Goal: Complete application form

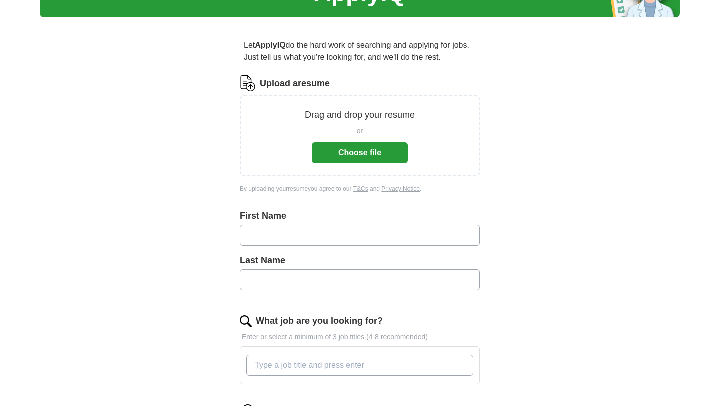
scroll to position [68, 0]
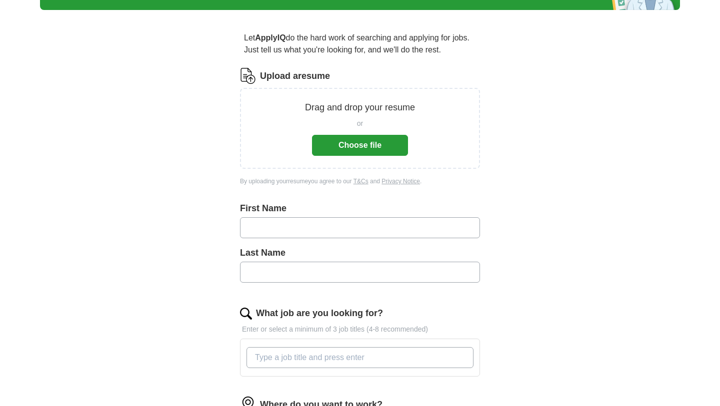
click at [278, 224] on input "text" at bounding box center [360, 227] width 240 height 21
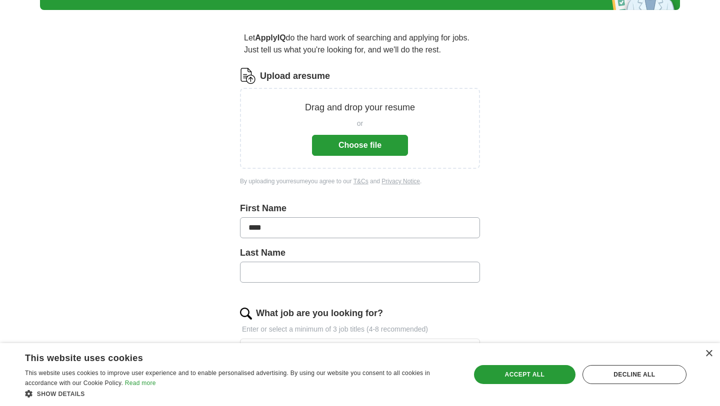
type input "***"
click at [296, 272] on input "text" at bounding box center [360, 272] width 240 height 21
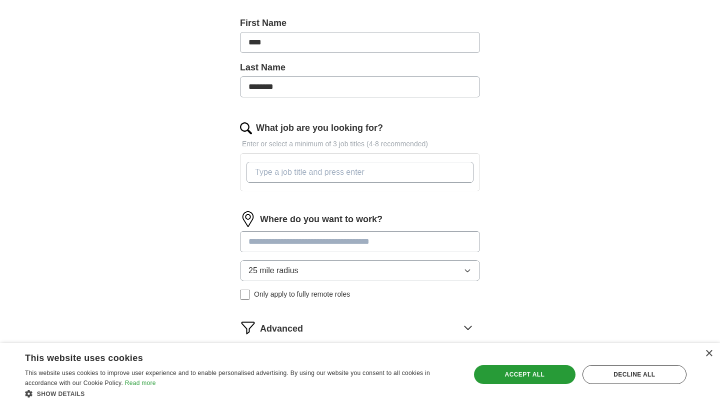
scroll to position [260, 0]
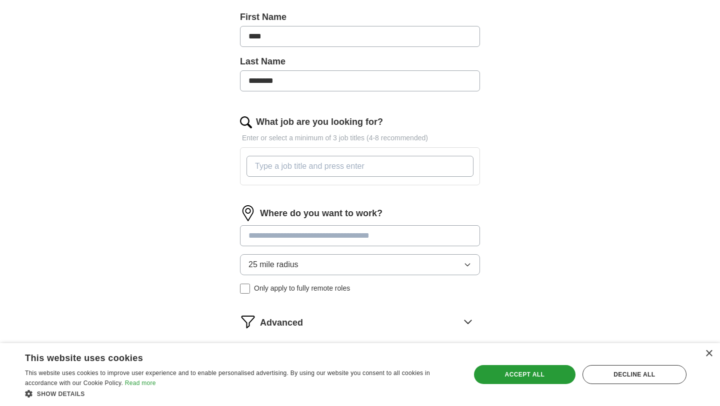
type input "********"
click at [322, 167] on input "What job are you looking for?" at bounding box center [359, 166] width 227 height 21
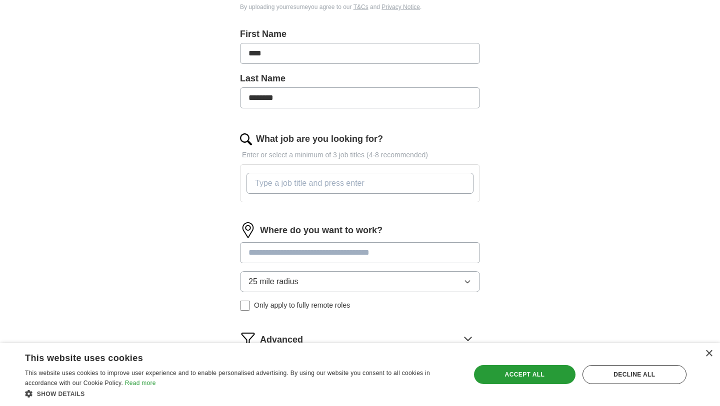
scroll to position [246, 0]
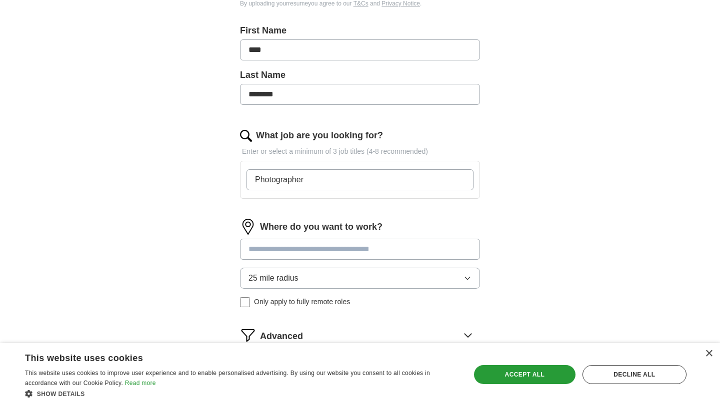
click at [252, 181] on input "Photographer" at bounding box center [359, 179] width 227 height 21
click at [414, 214] on form "Upload a resume Drag and drop your resume or Choose file By uploading your resu…" at bounding box center [360, 145] width 240 height 511
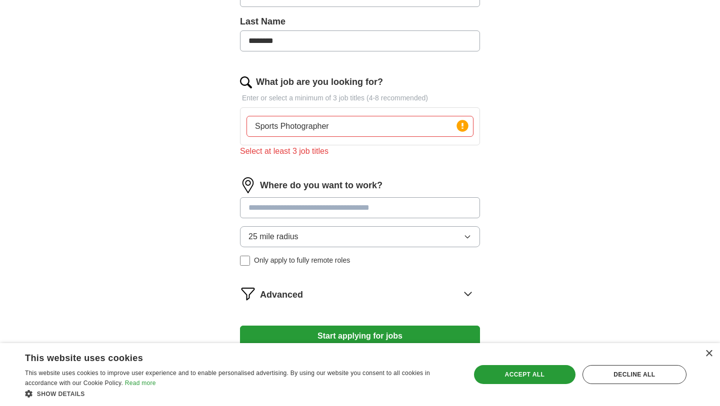
scroll to position [301, 0]
click at [368, 121] on input "Sports Photographer" at bounding box center [359, 125] width 227 height 21
type input "Sports Photographer"
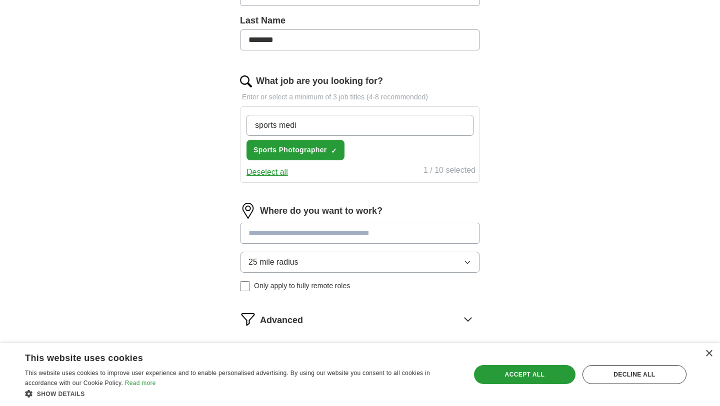
type input "sports media"
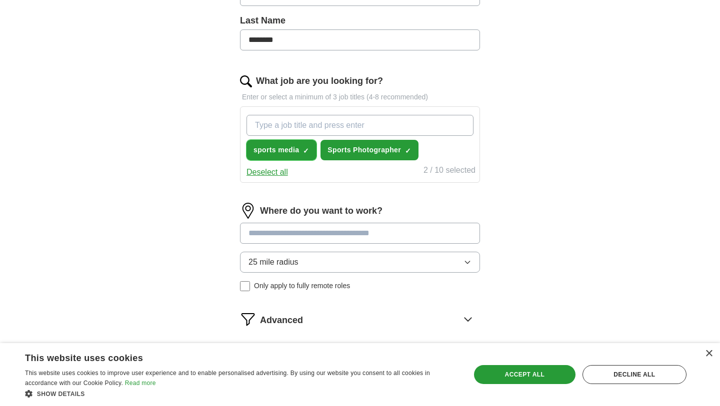
click at [301, 148] on button "sports media ✓ ×" at bounding box center [281, 150] width 70 height 20
click at [293, 129] on input "What job are you looking for?" at bounding box center [359, 125] width 227 height 21
type input "social media"
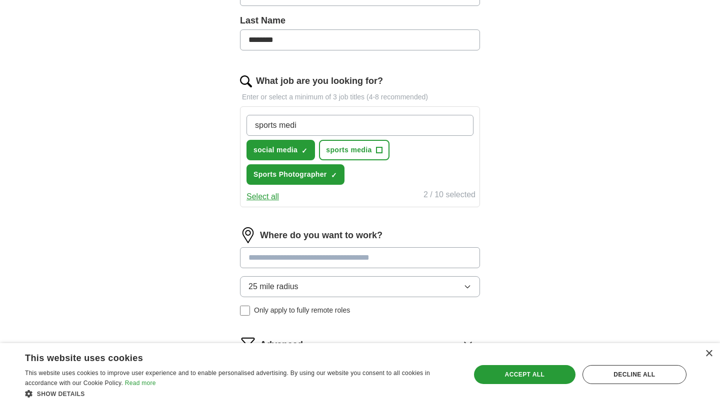
type input "sports media"
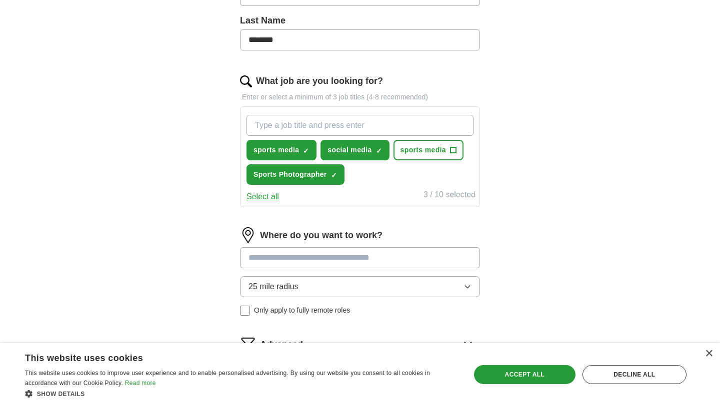
click at [377, 224] on form "Upload a resume Drag and drop your resume or Choose file By uploading your resu…" at bounding box center [360, 123] width 240 height 574
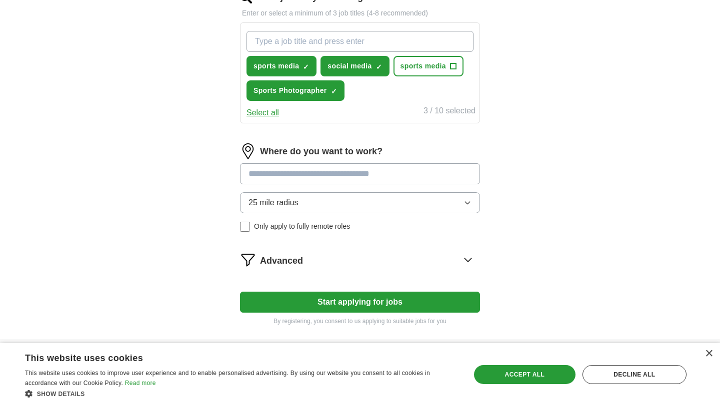
scroll to position [392, 0]
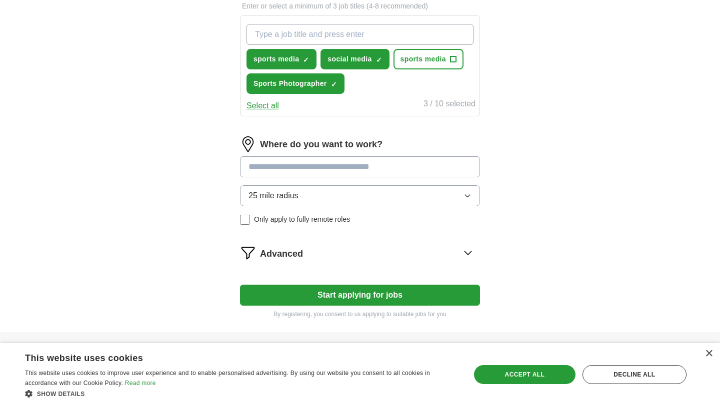
click at [305, 166] on input at bounding box center [360, 166] width 240 height 21
type input "*********"
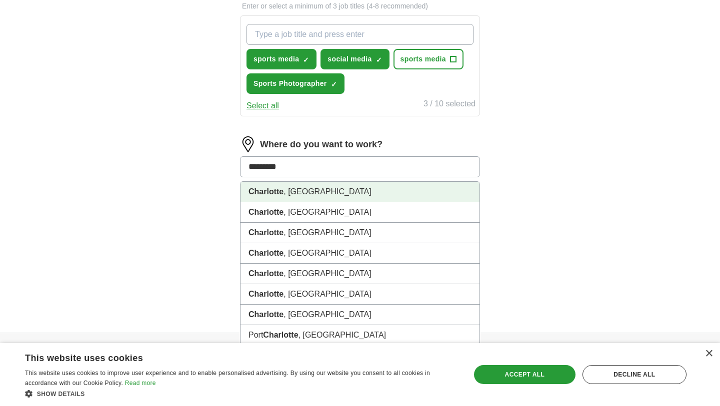
click at [290, 190] on li "[GEOGRAPHIC_DATA] , [GEOGRAPHIC_DATA]" at bounding box center [359, 192] width 239 height 20
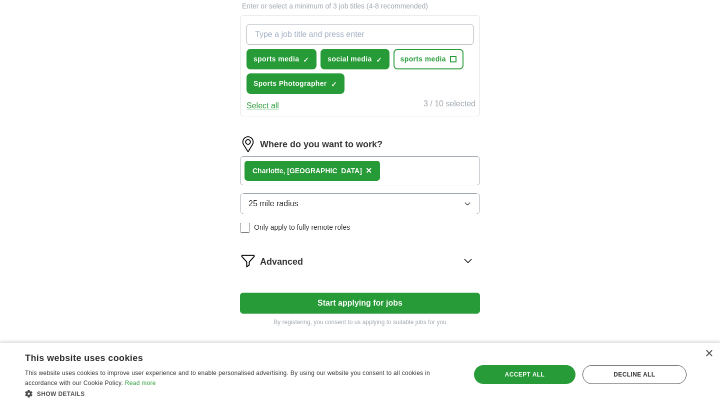
scroll to position [427, 0]
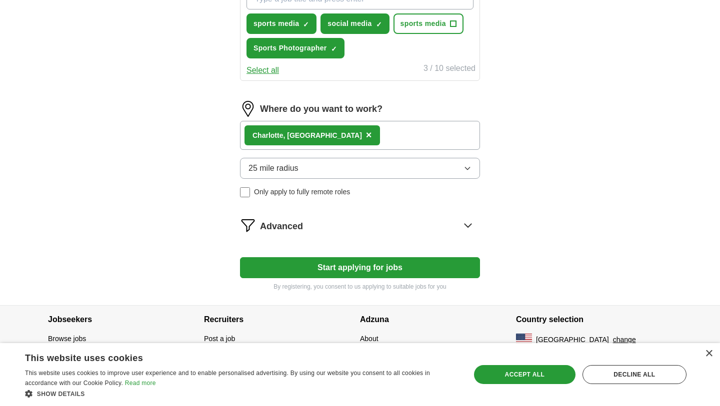
click at [283, 168] on span "25 mile radius" at bounding box center [273, 168] width 50 height 12
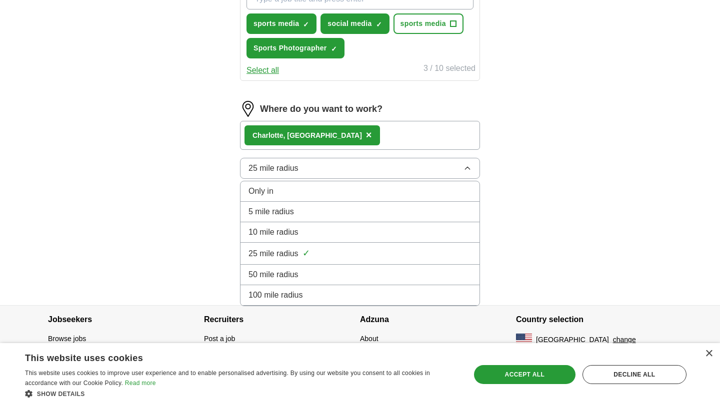
click at [318, 294] on div "100 mile radius" at bounding box center [359, 295] width 223 height 12
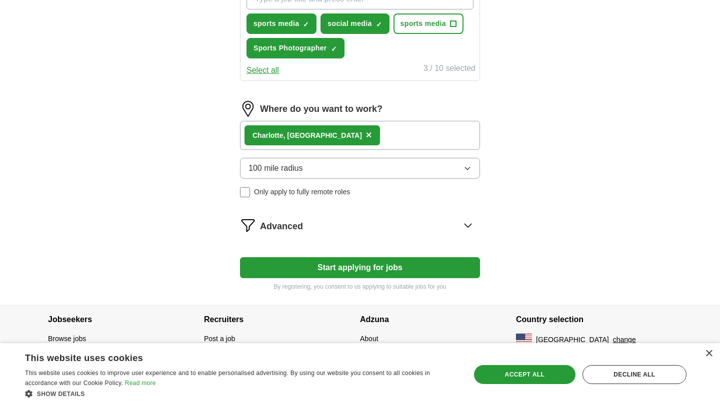
click at [329, 268] on button "Start applying for jobs" at bounding box center [360, 267] width 240 height 21
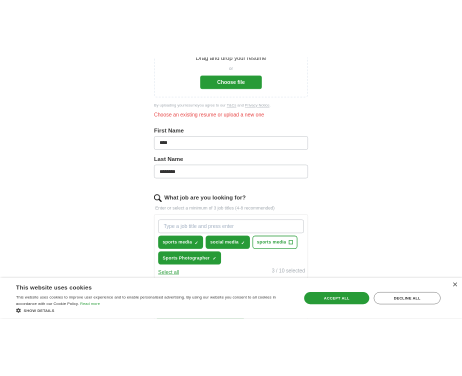
scroll to position [0, 0]
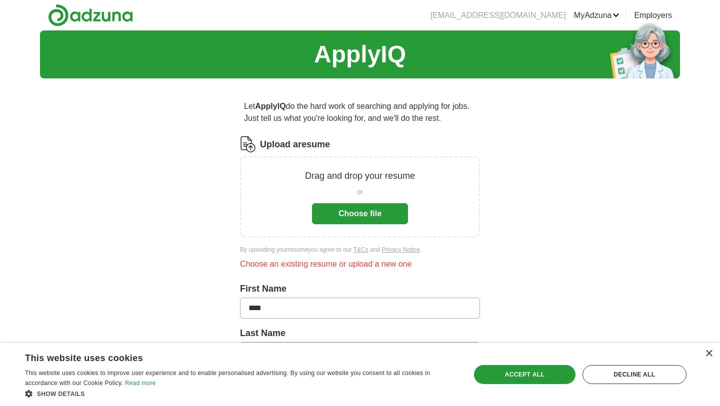
click at [371, 211] on button "Choose file" at bounding box center [360, 213] width 96 height 21
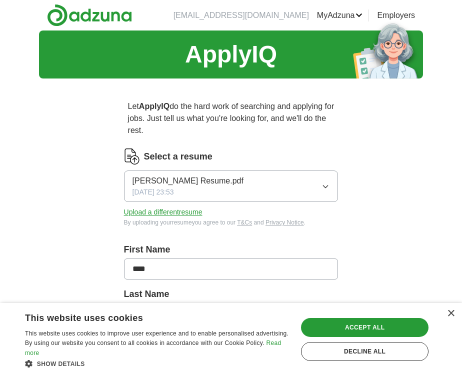
click at [326, 187] on icon "button" at bounding box center [325, 186] width 4 height 2
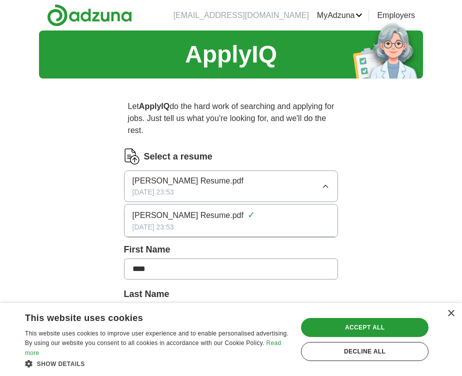
click at [237, 151] on div "Select a resume" at bounding box center [231, 156] width 214 height 16
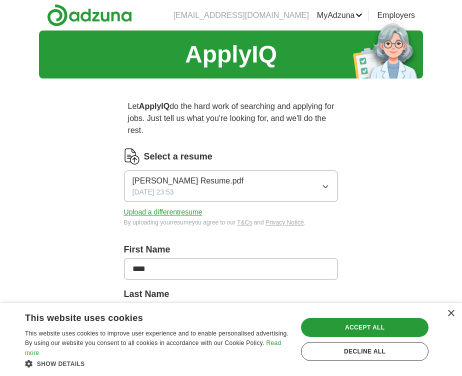
click at [184, 212] on button "Upload a different resume" at bounding box center [163, 212] width 78 height 10
click at [231, 213] on div "Select a resume [PERSON_NAME] Resume.pdf [DATE] 23:53 Upload a different resume…" at bounding box center [231, 187] width 214 height 78
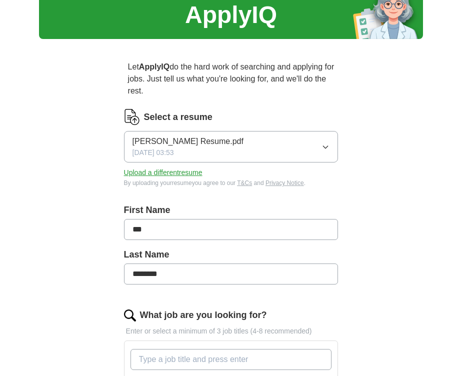
scroll to position [40, 0]
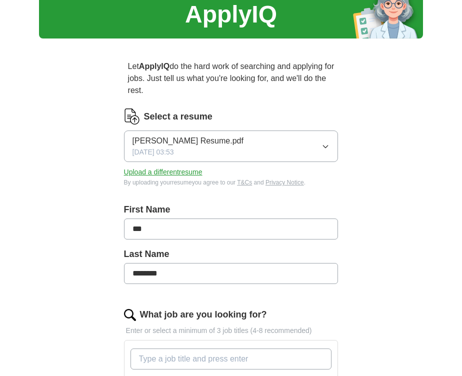
click at [171, 173] on button "Upload a different resume" at bounding box center [163, 172] width 78 height 10
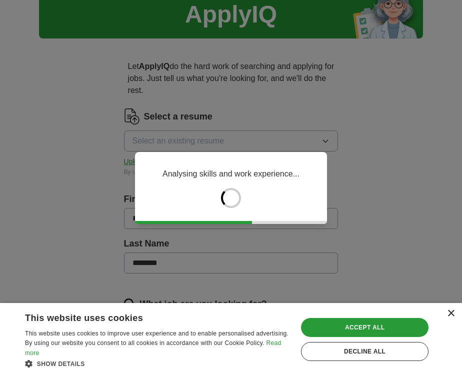
click at [449, 314] on div "×" at bounding box center [450, 313] width 7 height 7
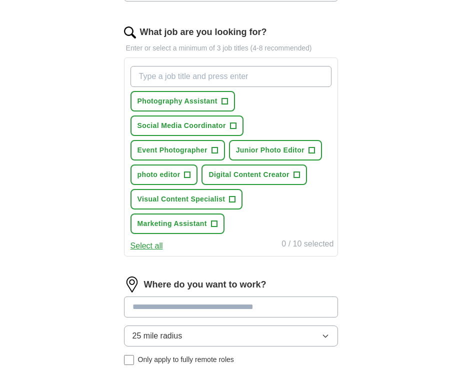
scroll to position [321, 0]
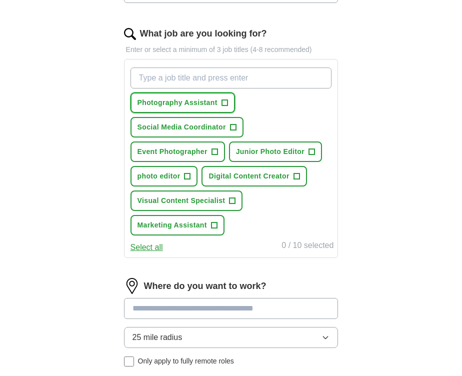
click at [210, 105] on span "Photography Assistant" at bounding box center [177, 102] width 80 height 10
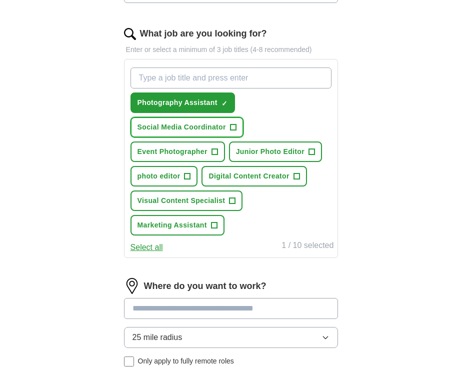
click at [226, 130] on button "Social Media Coordinator +" at bounding box center [186, 127] width 113 height 20
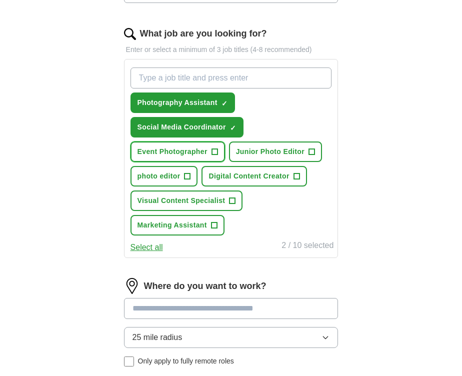
click at [203, 153] on span "Event Photographer" at bounding box center [172, 151] width 70 height 10
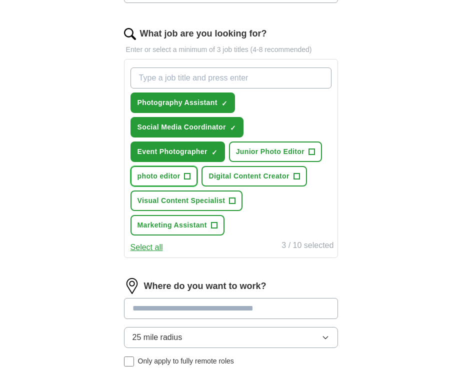
click at [185, 174] on span "+" at bounding box center [187, 176] width 6 height 8
click at [203, 77] on input "What job are you looking for?" at bounding box center [230, 77] width 201 height 21
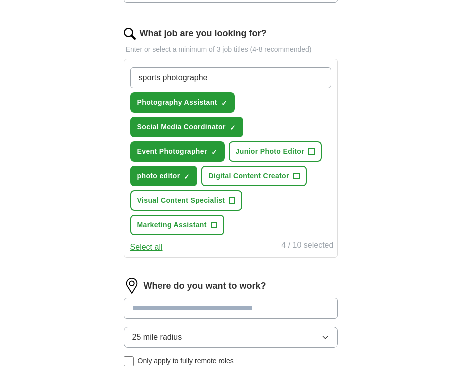
type input "sports photographer"
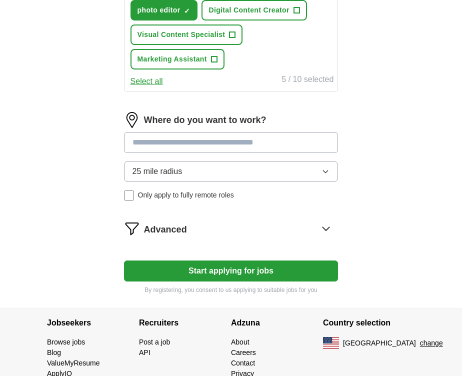
scroll to position [513, 0]
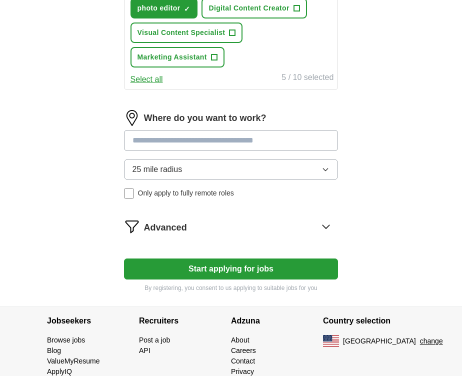
click at [203, 142] on input at bounding box center [231, 140] width 214 height 21
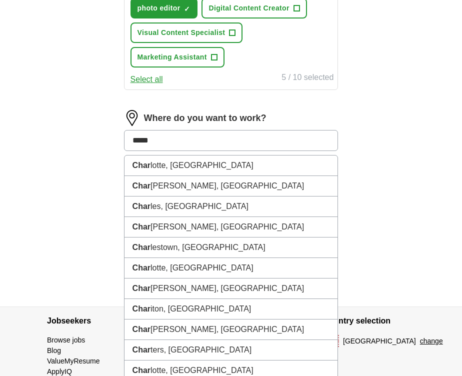
type input "******"
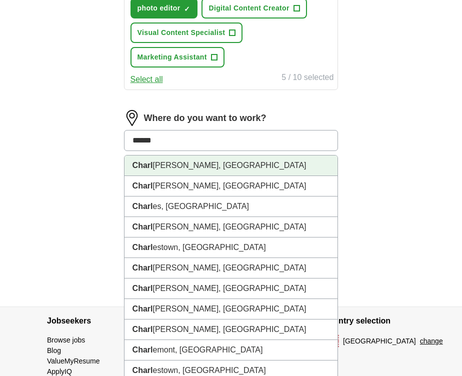
click at [153, 166] on li "Charl otte, NC" at bounding box center [230, 165] width 213 height 20
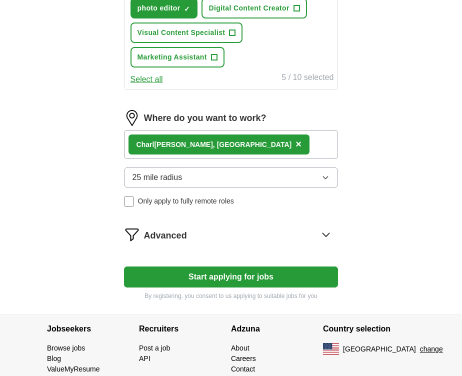
click at [168, 181] on span "25 mile radius" at bounding box center [157, 177] width 50 height 12
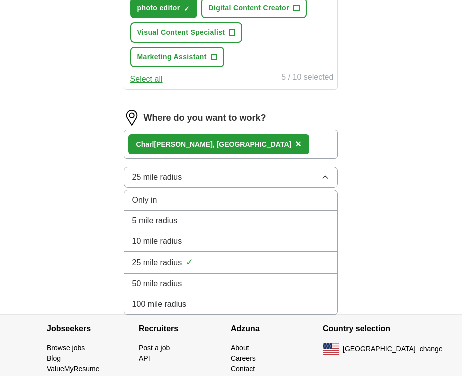
click at [200, 302] on div "100 mile radius" at bounding box center [230, 304] width 197 height 12
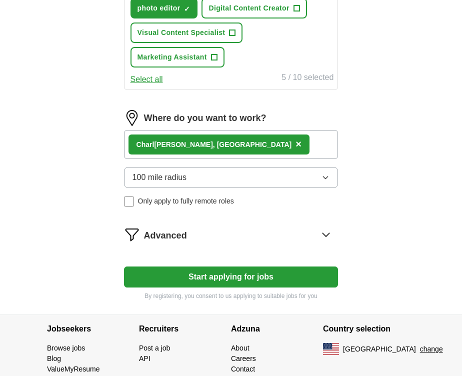
click at [189, 278] on button "Start applying for jobs" at bounding box center [231, 276] width 214 height 21
select select "**"
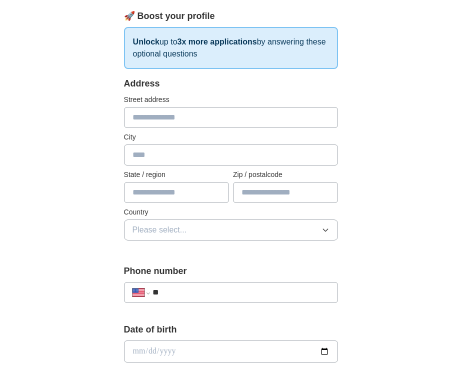
scroll to position [0, 0]
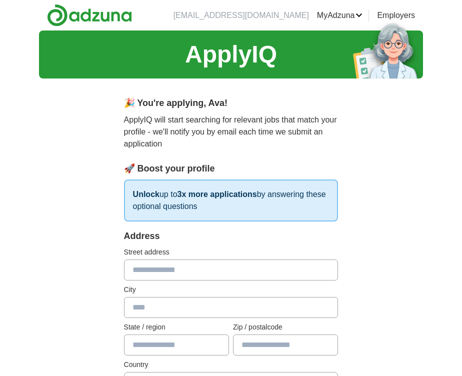
click at [186, 266] on input "text" at bounding box center [231, 269] width 214 height 21
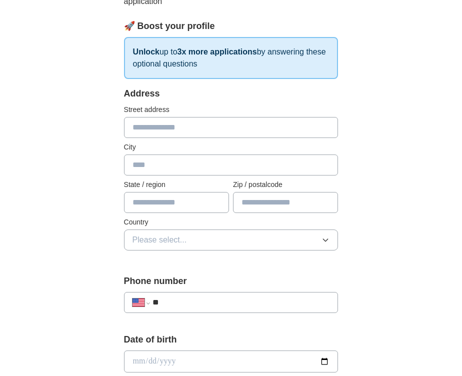
scroll to position [148, 0]
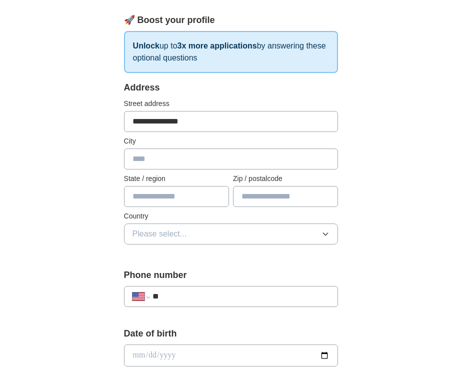
type input "**********"
click at [144, 161] on input "text" at bounding box center [231, 158] width 214 height 21
type input "******"
click at [162, 202] on input "text" at bounding box center [176, 196] width 105 height 21
type input "**"
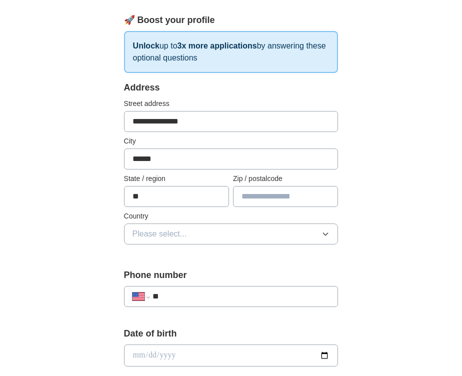
click at [266, 196] on input "text" at bounding box center [285, 196] width 105 height 21
type input "*****"
click at [246, 235] on button "Please select..." at bounding box center [231, 233] width 214 height 21
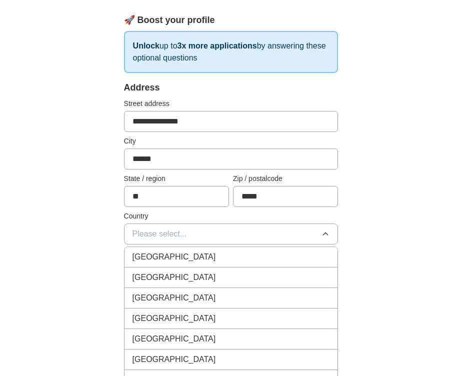
click at [187, 282] on div "United States" at bounding box center [230, 277] width 197 height 12
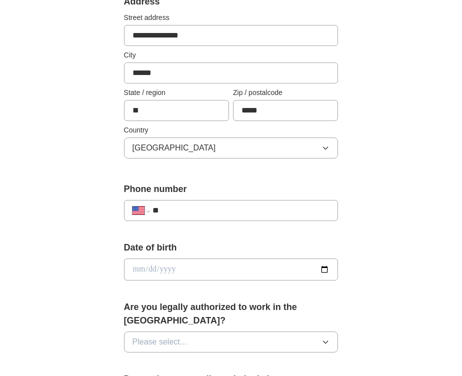
scroll to position [253, 0]
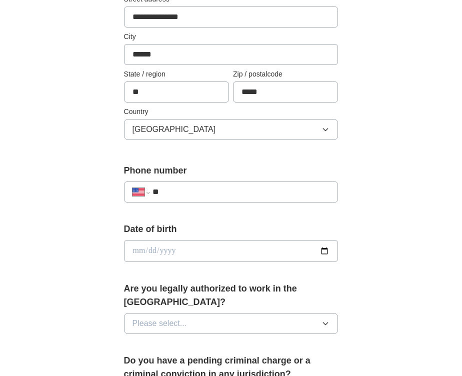
click at [178, 194] on input "**" at bounding box center [240, 192] width 177 height 12
type input "**********"
click at [216, 234] on label "Date of birth" at bounding box center [231, 228] width 214 height 13
click at [187, 250] on input "date" at bounding box center [231, 251] width 214 height 22
type input "**********"
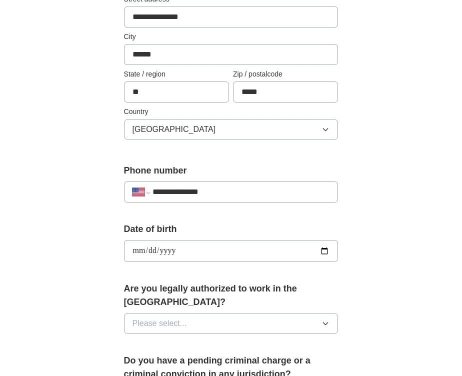
click at [205, 264] on div "**********" at bounding box center [231, 245] width 214 height 47
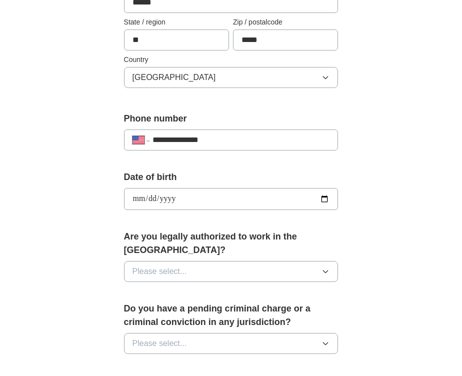
scroll to position [319, 0]
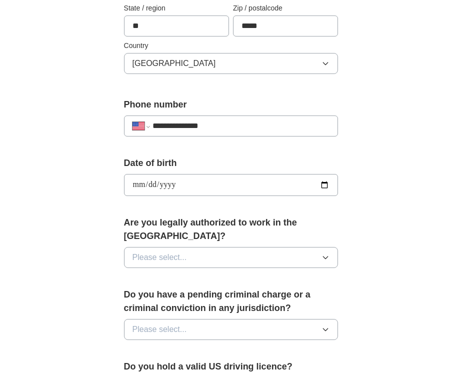
click at [198, 247] on button "Please select..." at bounding box center [231, 257] width 214 height 21
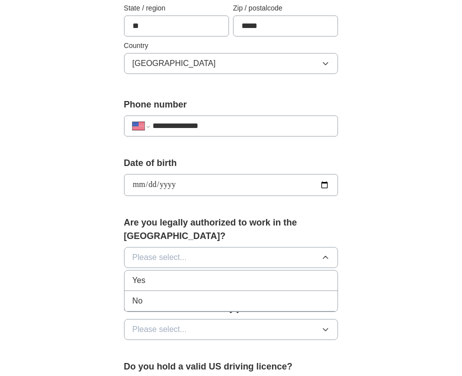
click at [170, 274] on div "Yes" at bounding box center [230, 280] width 197 height 12
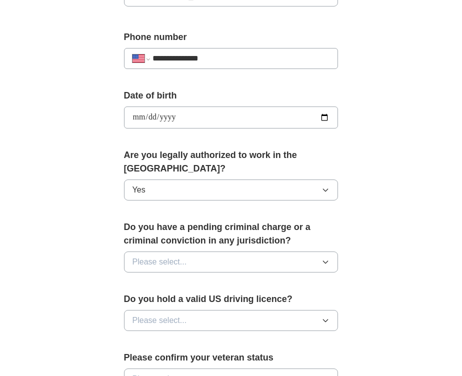
scroll to position [408, 0]
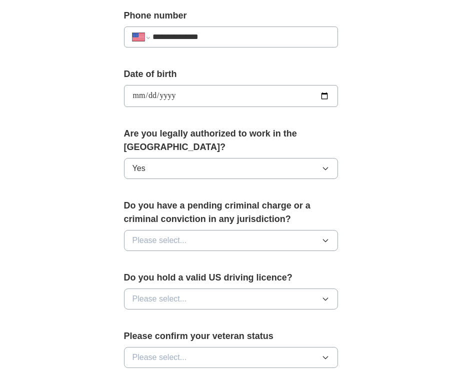
click at [170, 234] on span "Please select..." at bounding box center [159, 240] width 54 height 12
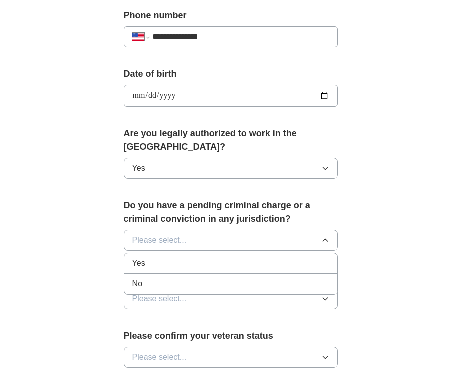
click at [165, 278] on div "No" at bounding box center [230, 284] width 197 height 12
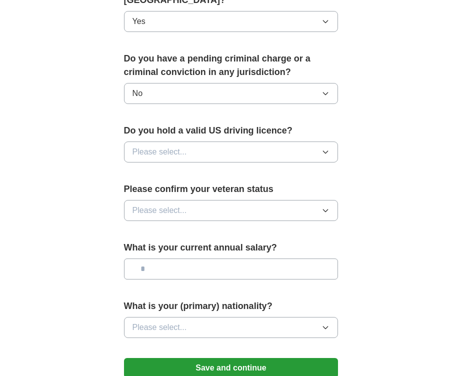
scroll to position [560, 0]
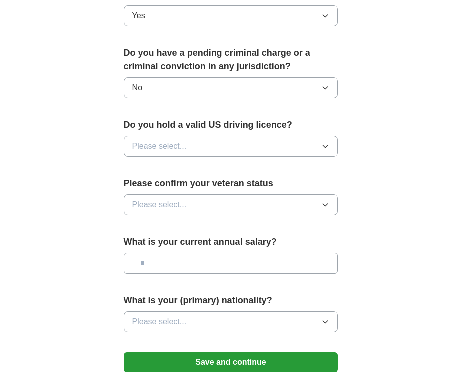
click at [169, 140] on span "Please select..." at bounding box center [159, 146] width 54 height 12
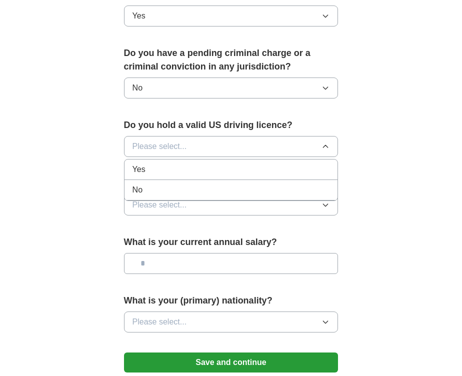
click at [158, 163] on div "Yes" at bounding box center [230, 169] width 197 height 12
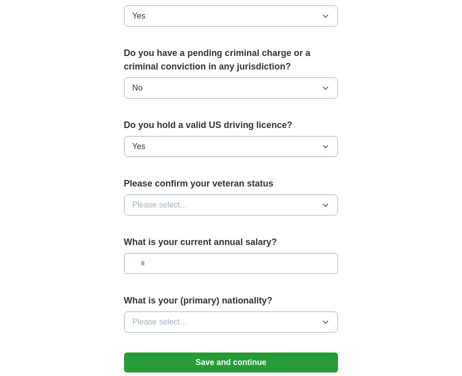
click at [176, 199] on span "Please select..." at bounding box center [159, 205] width 54 height 12
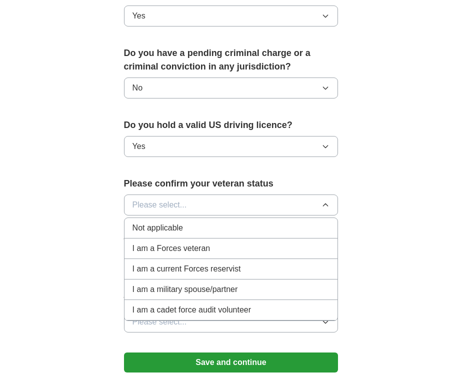
click at [180, 222] on span "Not applicable" at bounding box center [157, 228] width 50 height 12
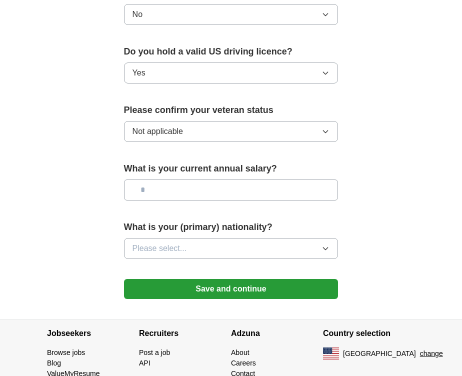
scroll to position [637, 0]
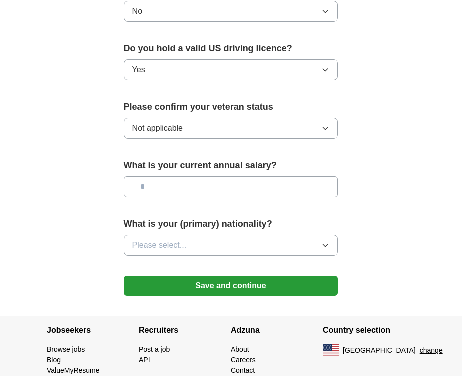
click at [174, 176] on input "text" at bounding box center [231, 186] width 214 height 21
type input "**"
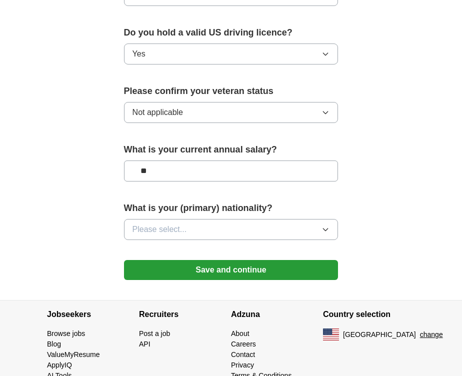
scroll to position [664, 0]
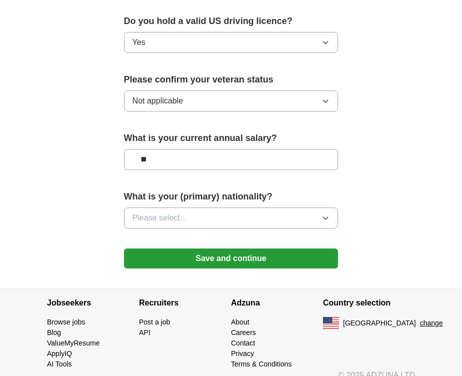
click at [204, 207] on button "Please select..." at bounding box center [231, 217] width 214 height 21
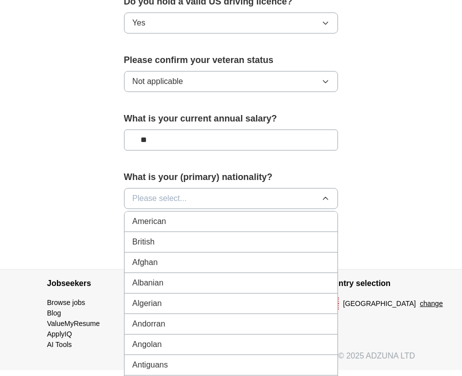
scroll to position [705, 0]
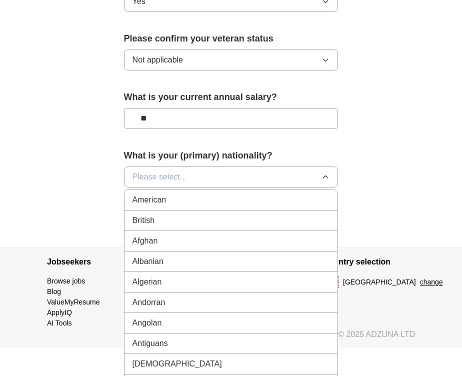
click at [158, 194] on span "American" at bounding box center [149, 200] width 34 height 12
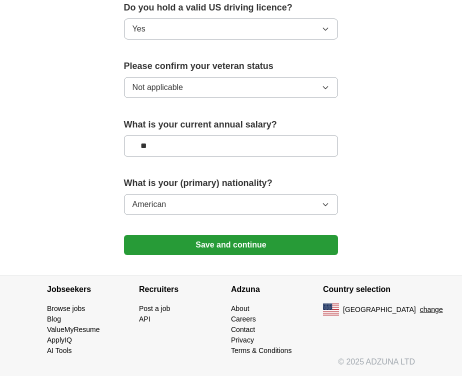
scroll to position [664, 0]
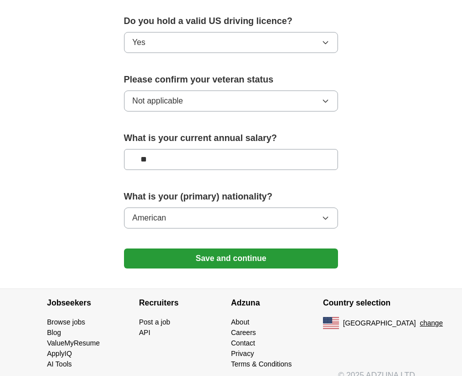
click at [212, 248] on button "Save and continue" at bounding box center [231, 258] width 214 height 20
